Goal: Information Seeking & Learning: Learn about a topic

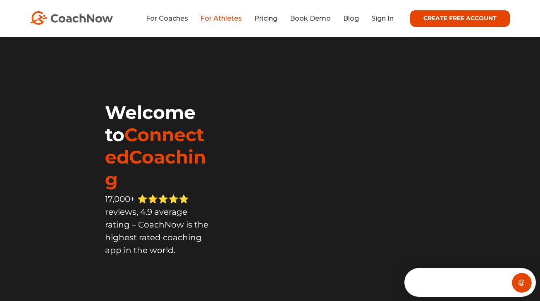
click at [231, 16] on link "For Athletes" at bounding box center [220, 18] width 41 height 8
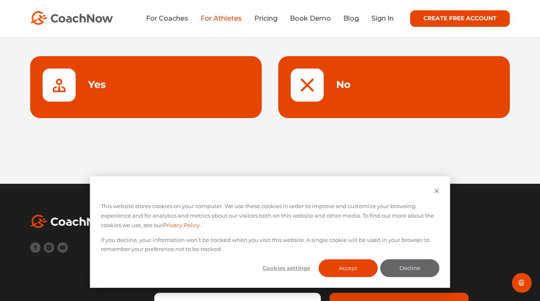
scroll to position [146, 0]
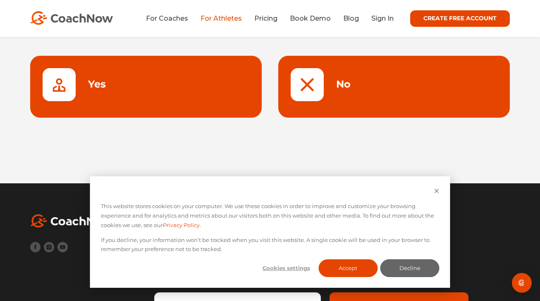
click at [334, 91] on link at bounding box center [393, 87] width 231 height 62
